Goal: Navigation & Orientation: Find specific page/section

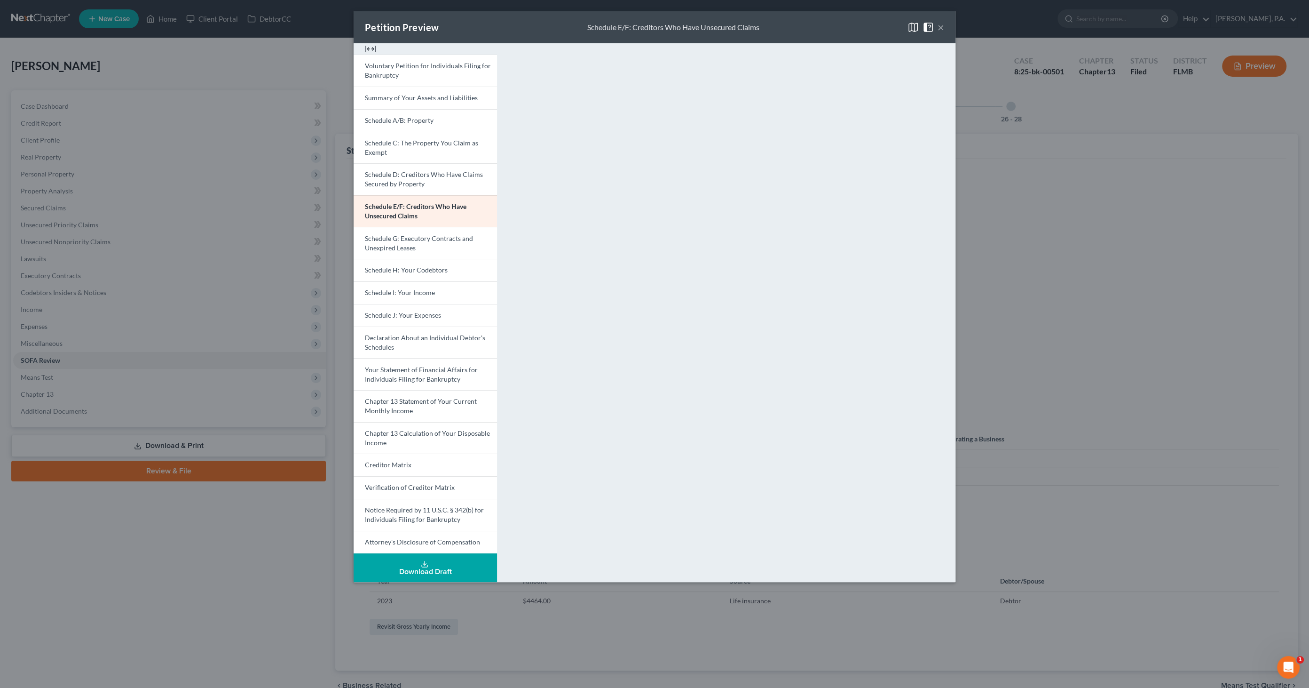
drag, startPoint x: 941, startPoint y: 31, endPoint x: 955, endPoint y: 29, distance: 14.7
click at [941, 30] on button "×" at bounding box center [941, 27] width 7 height 11
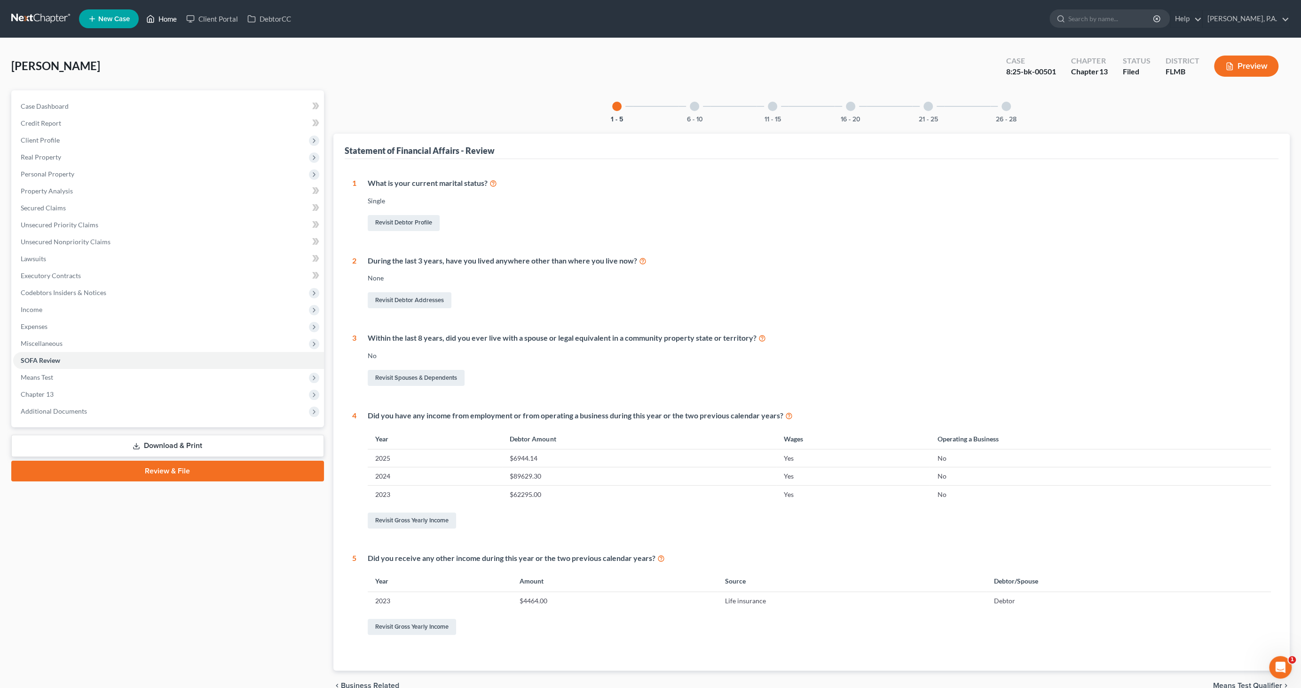
click at [165, 17] on link "Home" at bounding box center [162, 18] width 40 height 17
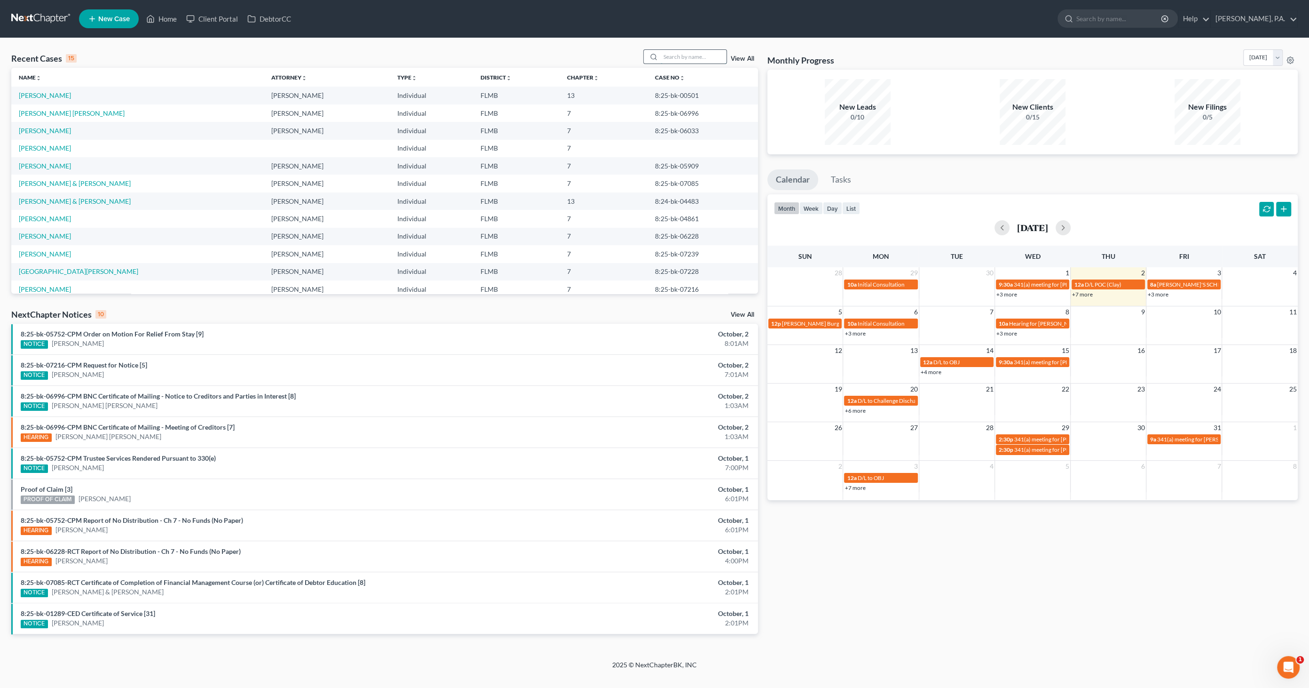
click at [675, 56] on input "search" at bounding box center [694, 57] width 66 height 14
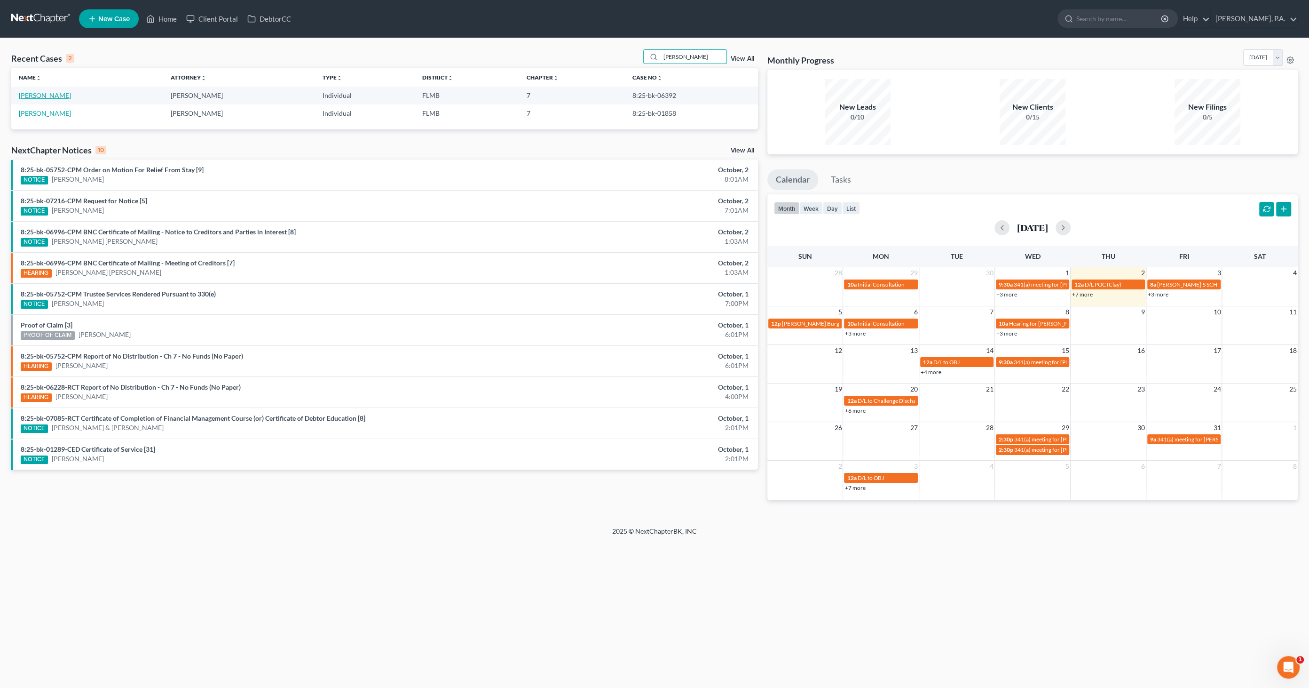
type input "[PERSON_NAME]"
click at [57, 91] on link "[PERSON_NAME]" at bounding box center [45, 95] width 52 height 8
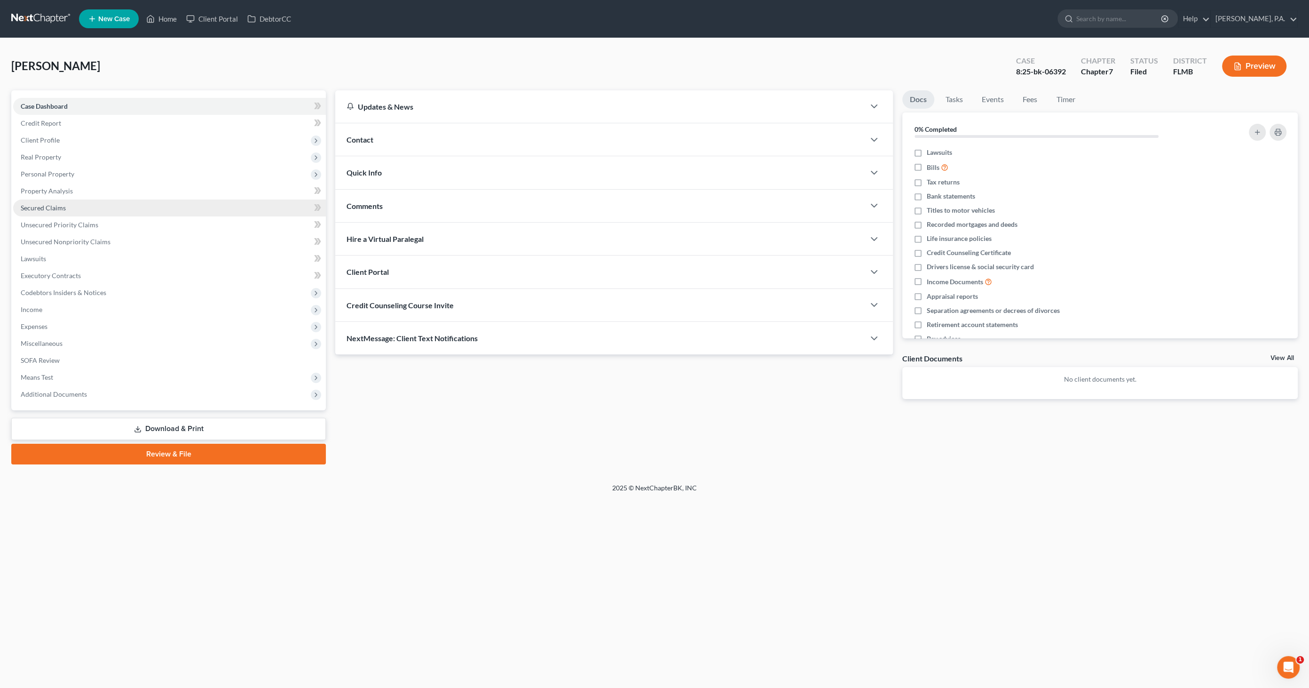
click at [42, 209] on span "Secured Claims" at bounding box center [43, 208] width 45 height 8
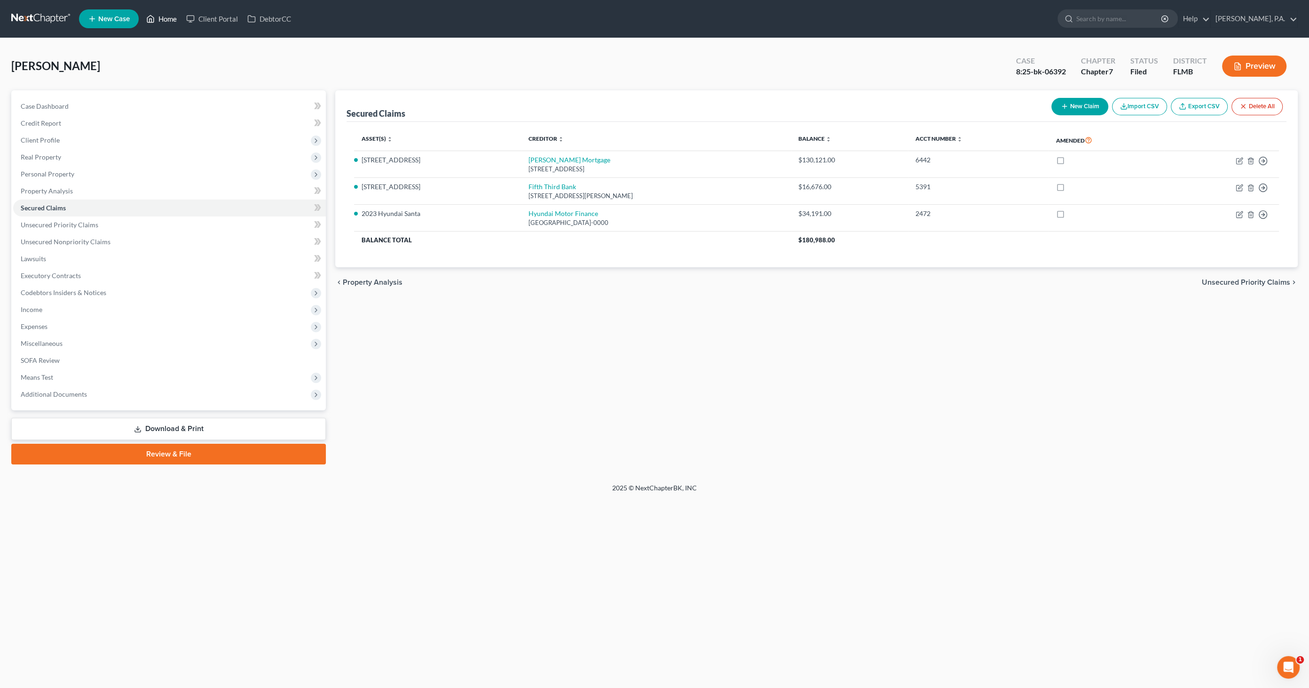
click at [172, 17] on link "Home" at bounding box center [162, 18] width 40 height 17
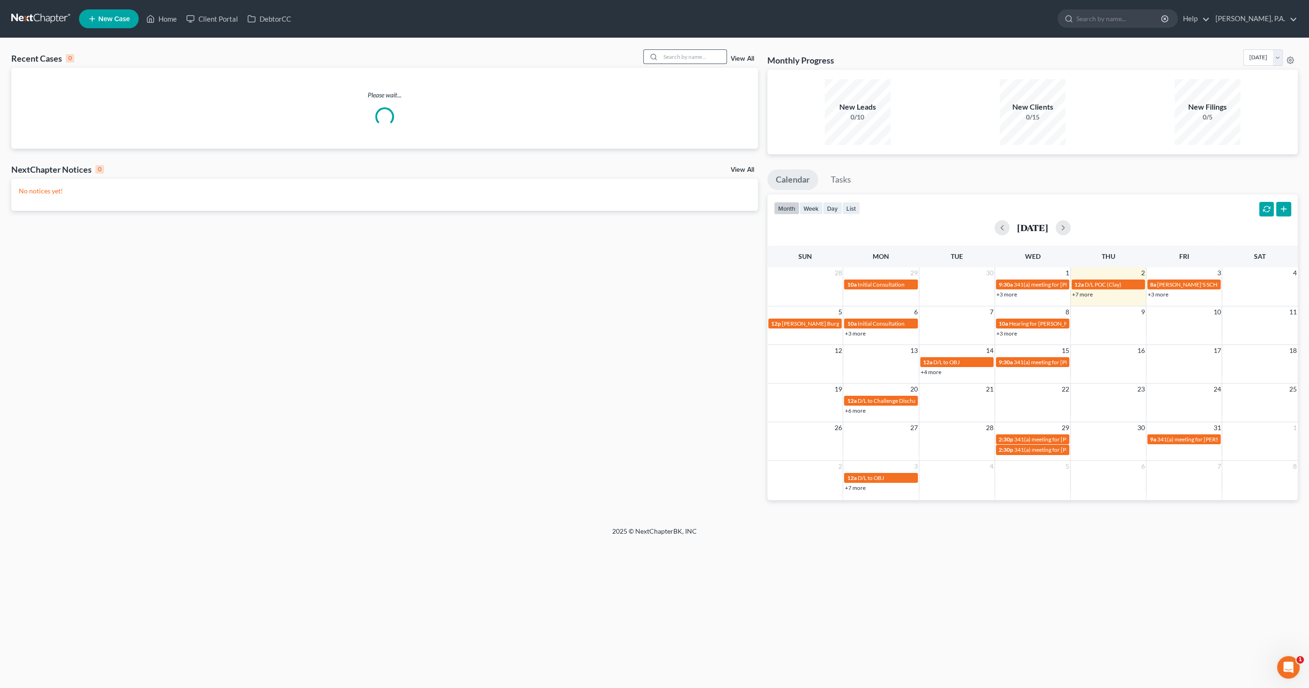
click at [702, 56] on input "search" at bounding box center [694, 57] width 66 height 14
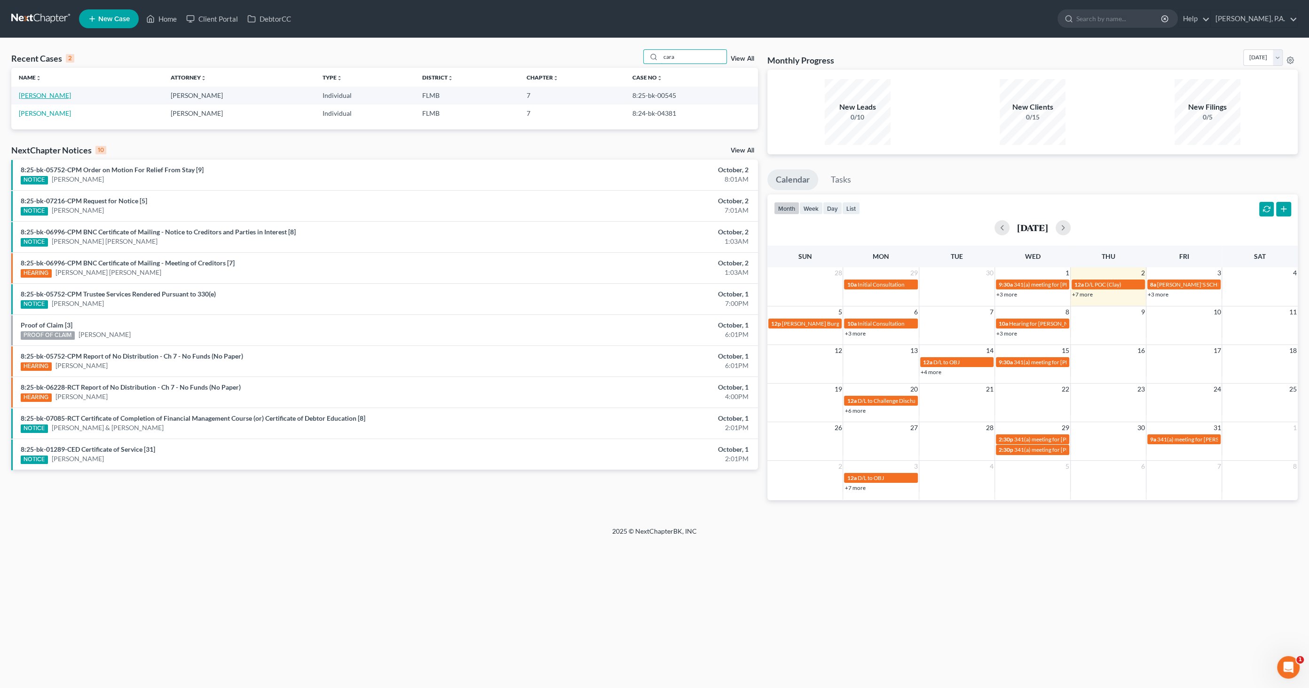
type input "cara"
click at [63, 96] on link "[PERSON_NAME]" at bounding box center [45, 95] width 52 height 8
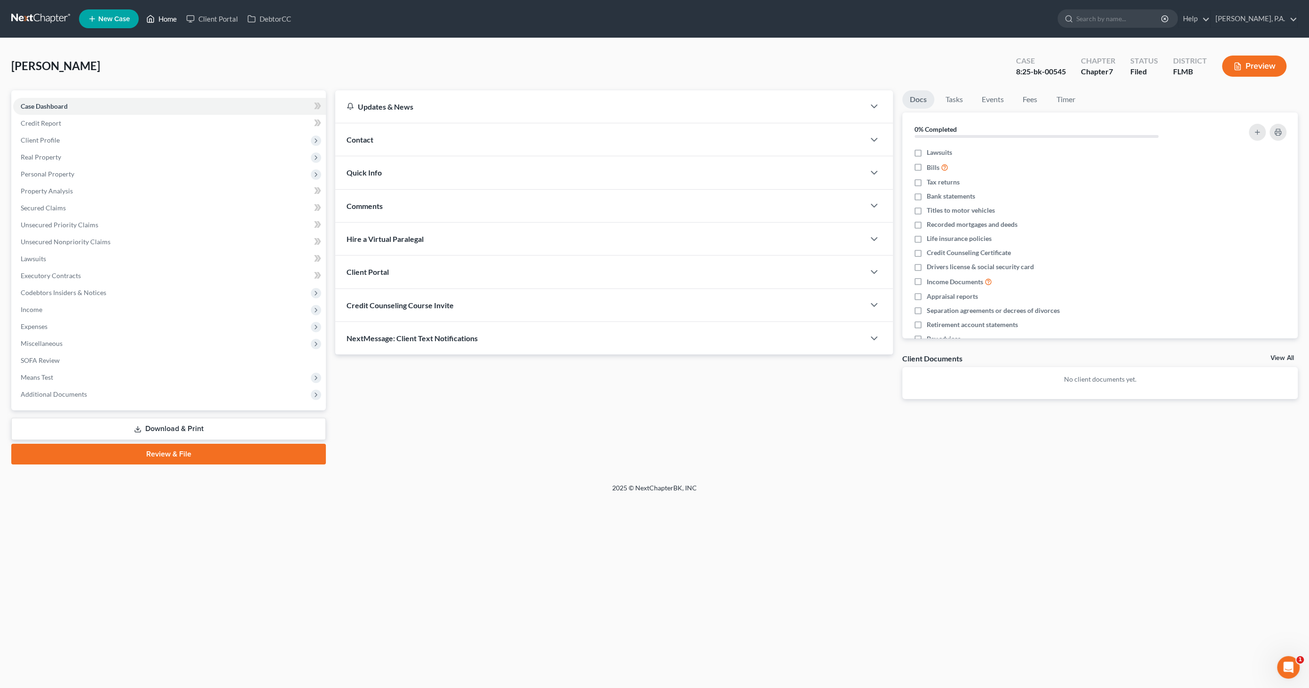
click at [165, 19] on link "Home" at bounding box center [162, 18] width 40 height 17
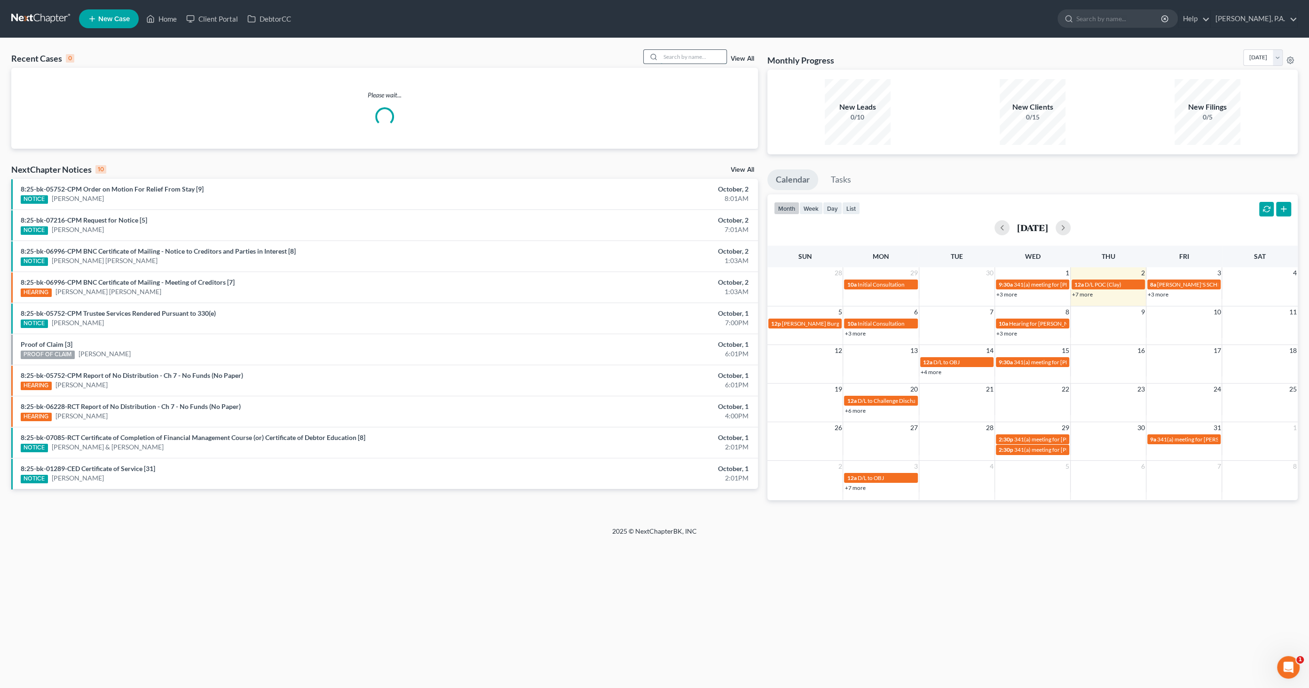
click at [673, 59] on input "search" at bounding box center [694, 57] width 66 height 14
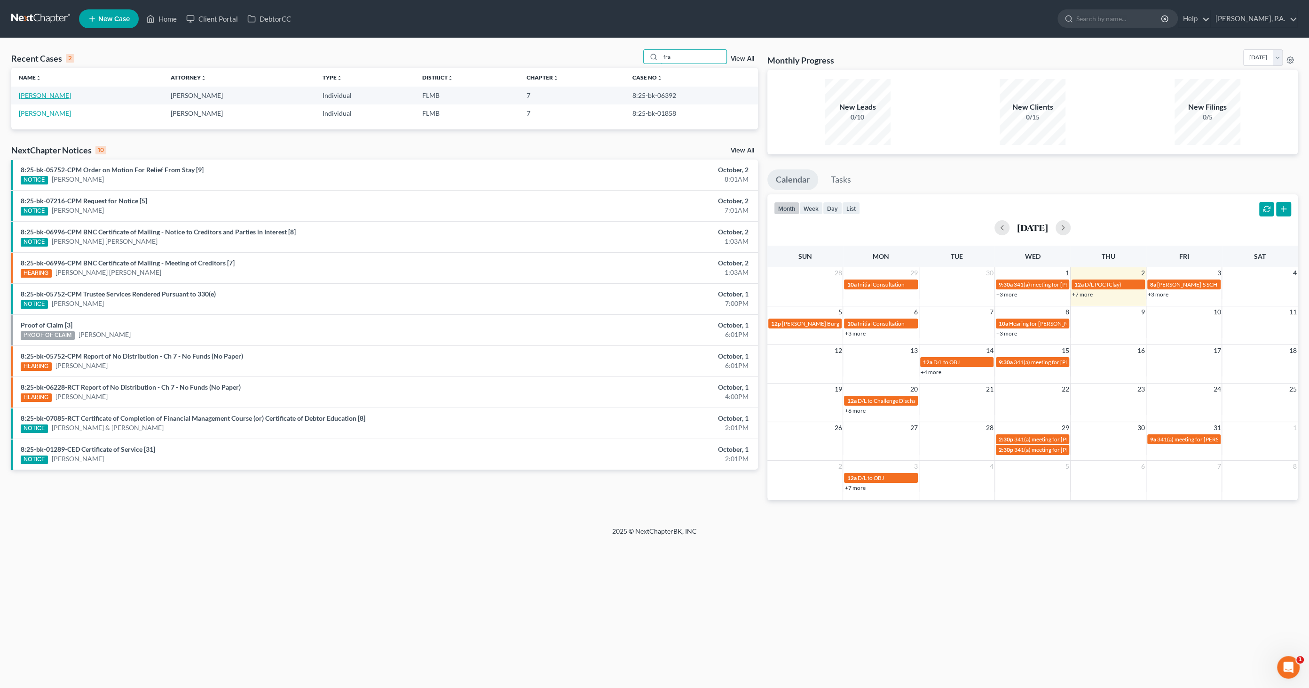
type input "fra"
click at [53, 96] on link "[PERSON_NAME]" at bounding box center [45, 95] width 52 height 8
